Goal: Transaction & Acquisition: Purchase product/service

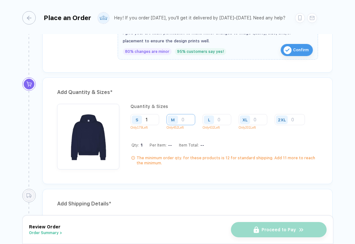
type input "1"
click at [182, 123] on input "number" at bounding box center [181, 119] width 29 height 11
type input "6"
click at [220, 121] on input "number" at bounding box center [217, 119] width 29 height 11
type input "1"
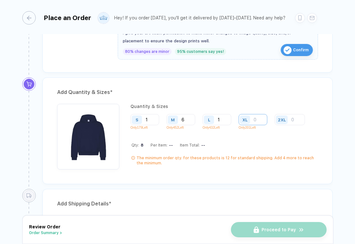
click at [259, 119] on input "number" at bounding box center [253, 119] width 29 height 11
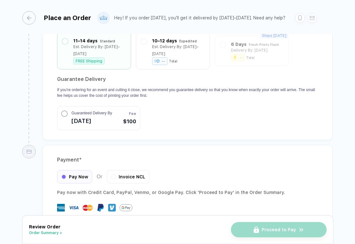
scroll to position [603, 0]
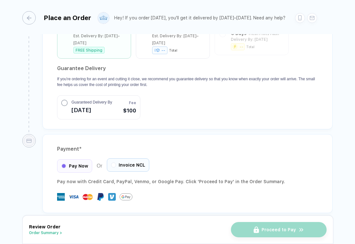
type input "1"
click at [115, 163] on div at bounding box center [114, 165] width 4 height 4
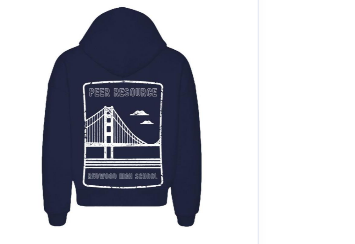
scroll to position [90, 0]
